Goal: Find contact information: Find contact information

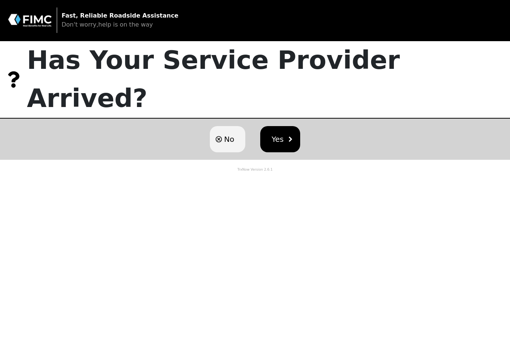
click at [231, 133] on span "No" at bounding box center [229, 138] width 10 height 11
click at [225, 133] on span "No" at bounding box center [229, 138] width 10 height 11
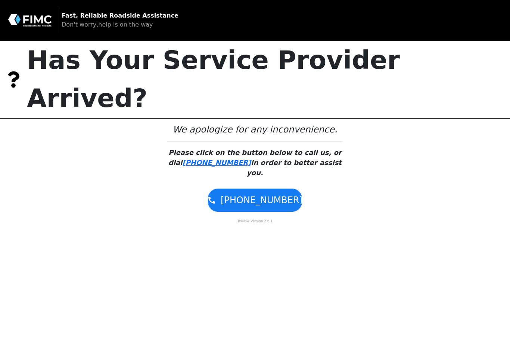
click at [255, 193] on span "[PHONE_NUMBER]" at bounding box center [262, 199] width 82 height 13
